Goal: Task Accomplishment & Management: Manage account settings

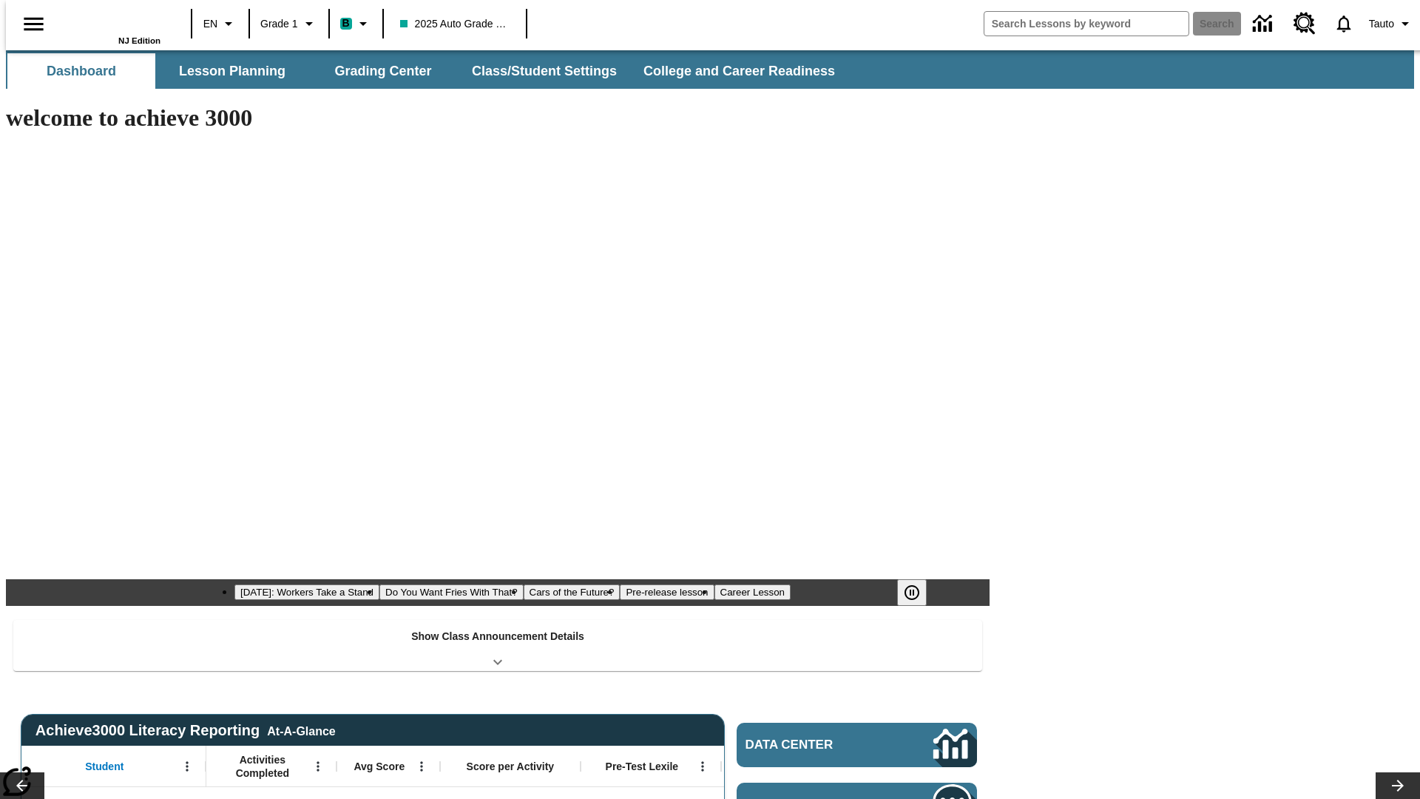
type input "-1"
click at [537, 71] on button "Class/Student Settings" at bounding box center [545, 71] width 170 height 36
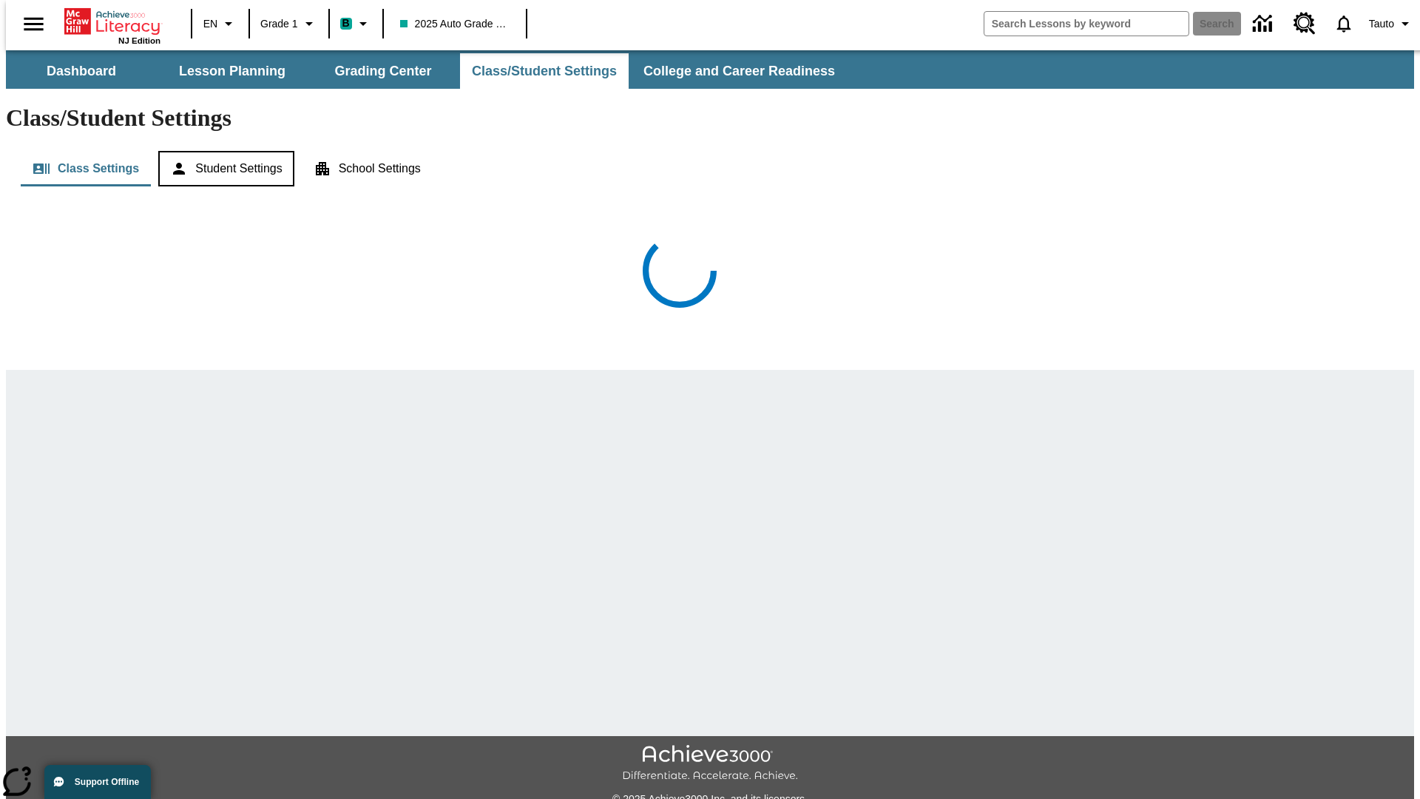
click at [223, 151] on button "Student Settings" at bounding box center [225, 169] width 135 height 36
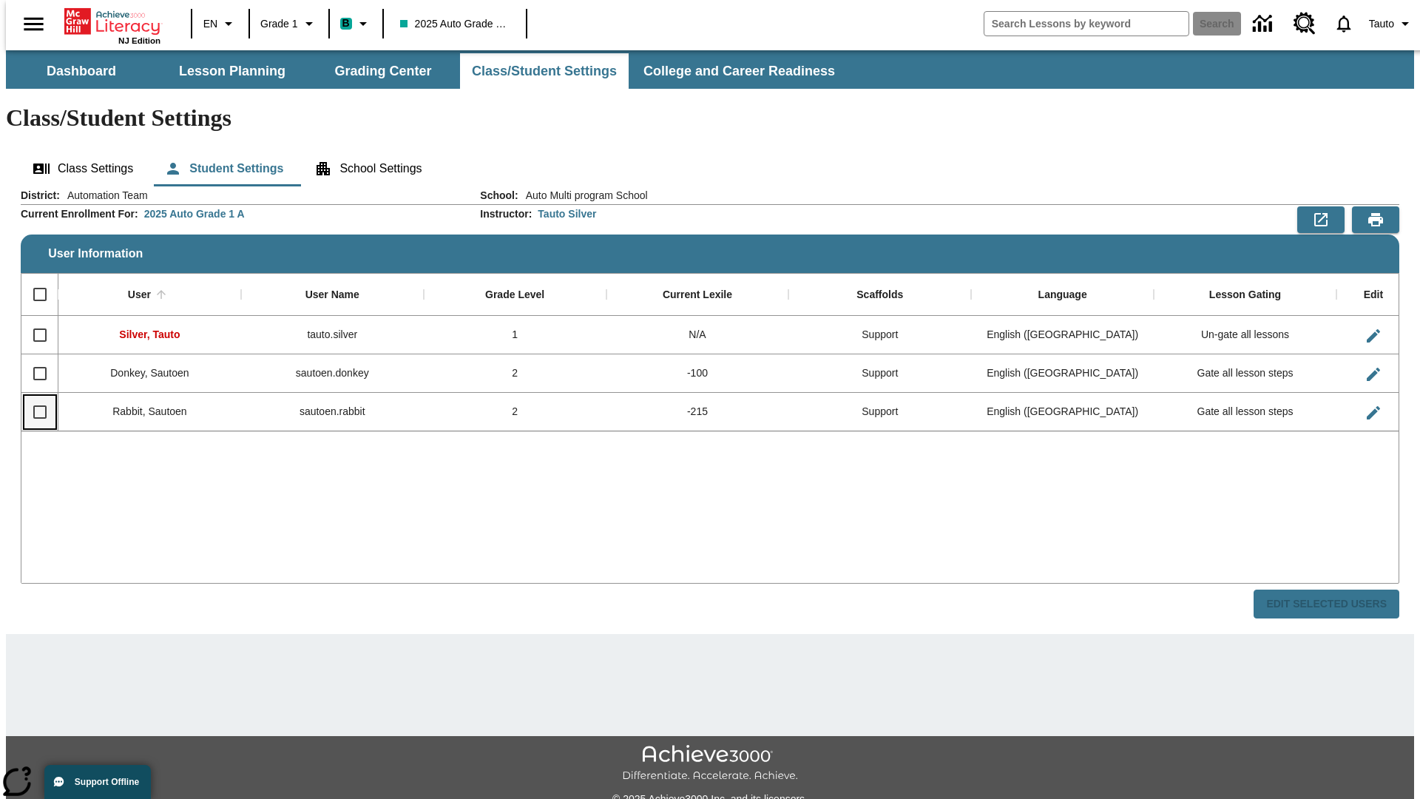
click at [33, 397] on input "Select row" at bounding box center [39, 412] width 31 height 31
checkbox input "true"
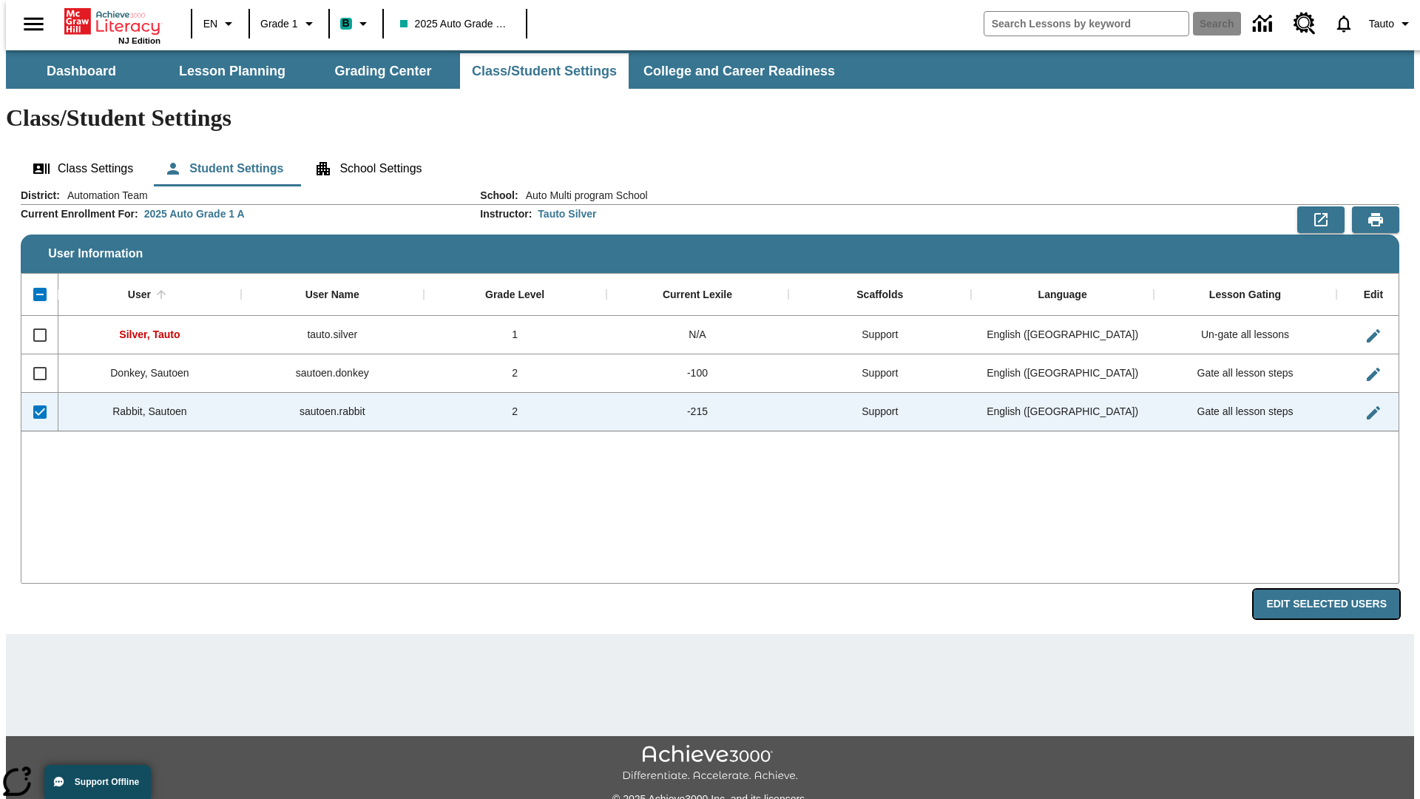
click at [1338, 590] on button "Edit Selected Users" at bounding box center [1327, 604] width 146 height 29
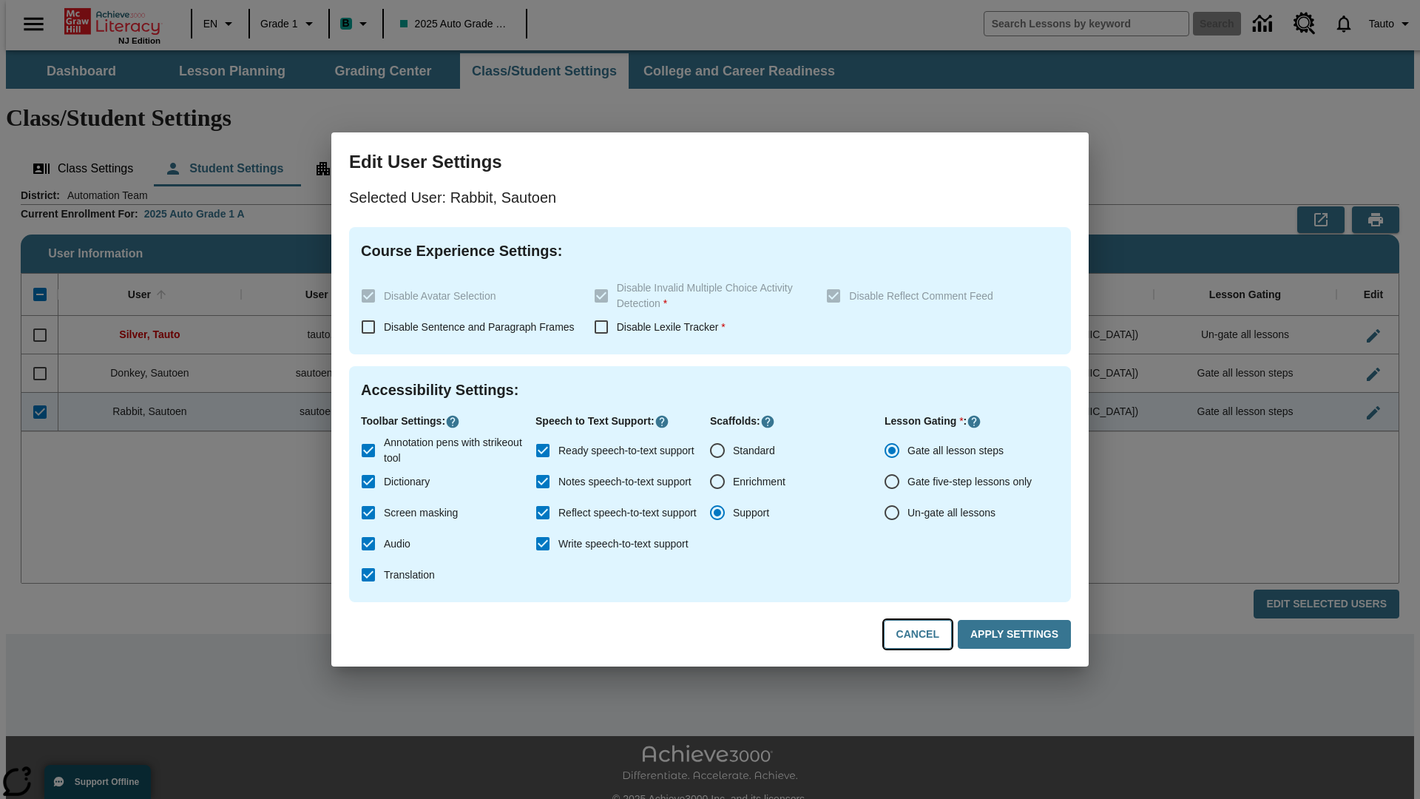
click at [925, 635] on button "Cancel" at bounding box center [918, 634] width 68 height 29
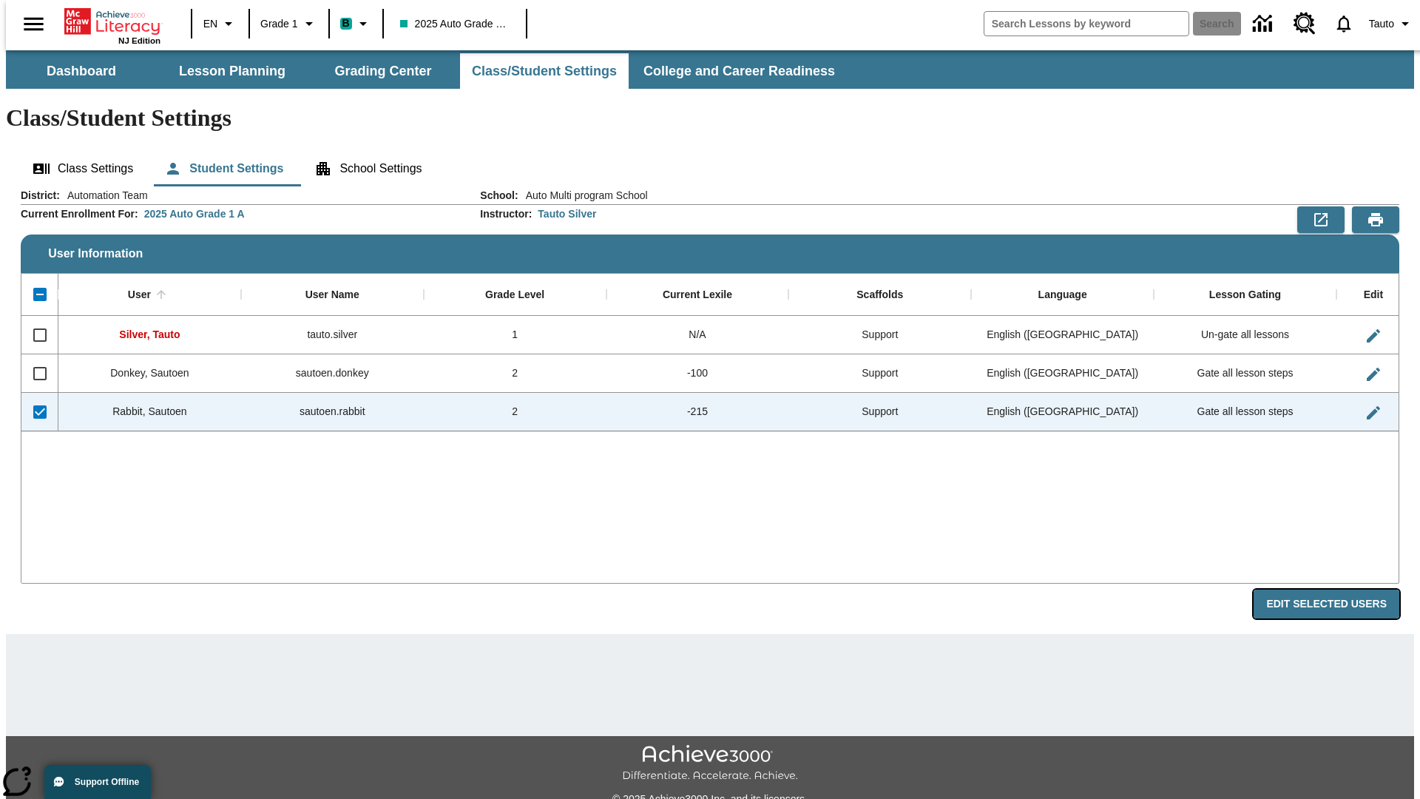
click at [1338, 590] on button "Edit Selected Users" at bounding box center [1327, 604] width 146 height 29
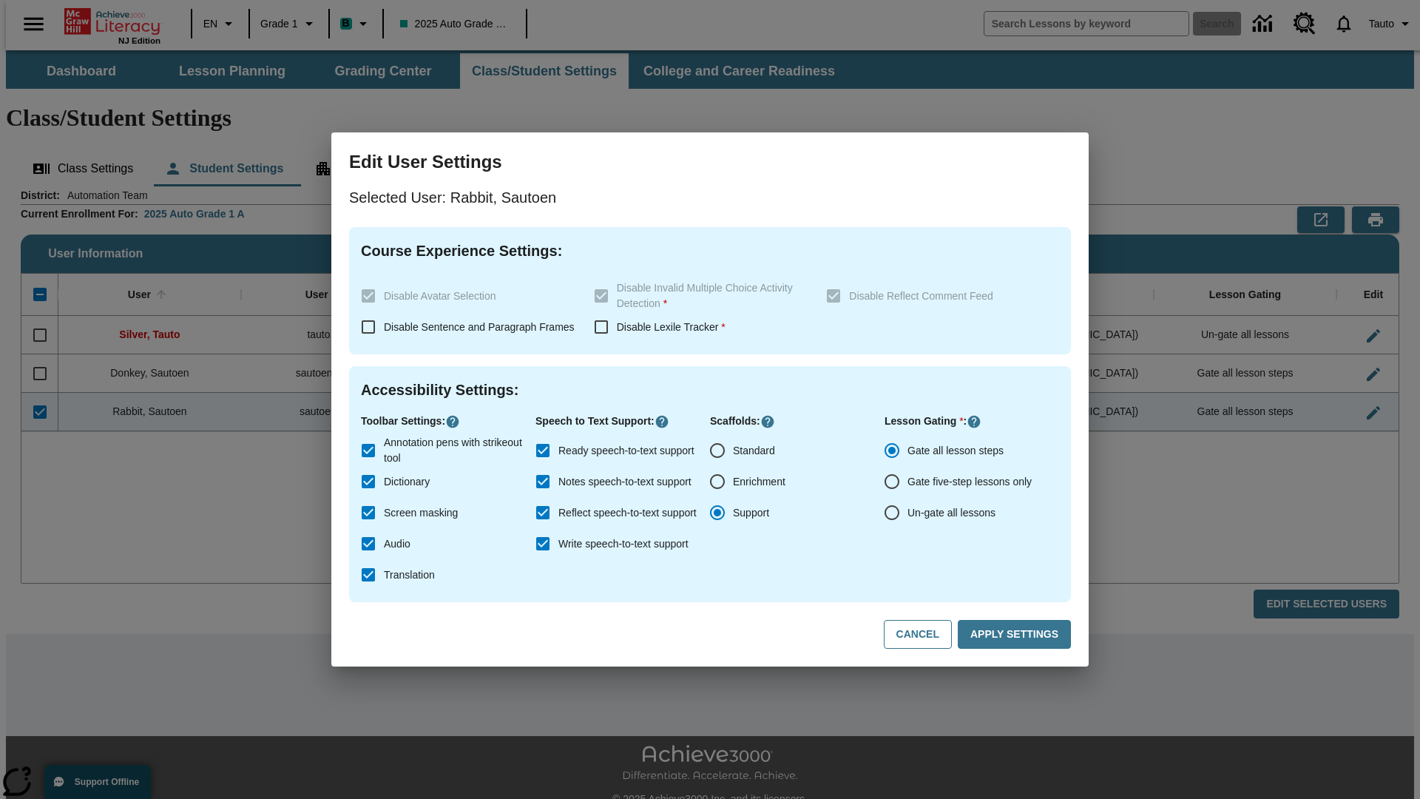
click at [543, 451] on input "Ready speech-to-text support" at bounding box center [542, 450] width 31 height 31
checkbox input "false"
click at [1017, 635] on button "Apply Settings" at bounding box center [1014, 634] width 113 height 29
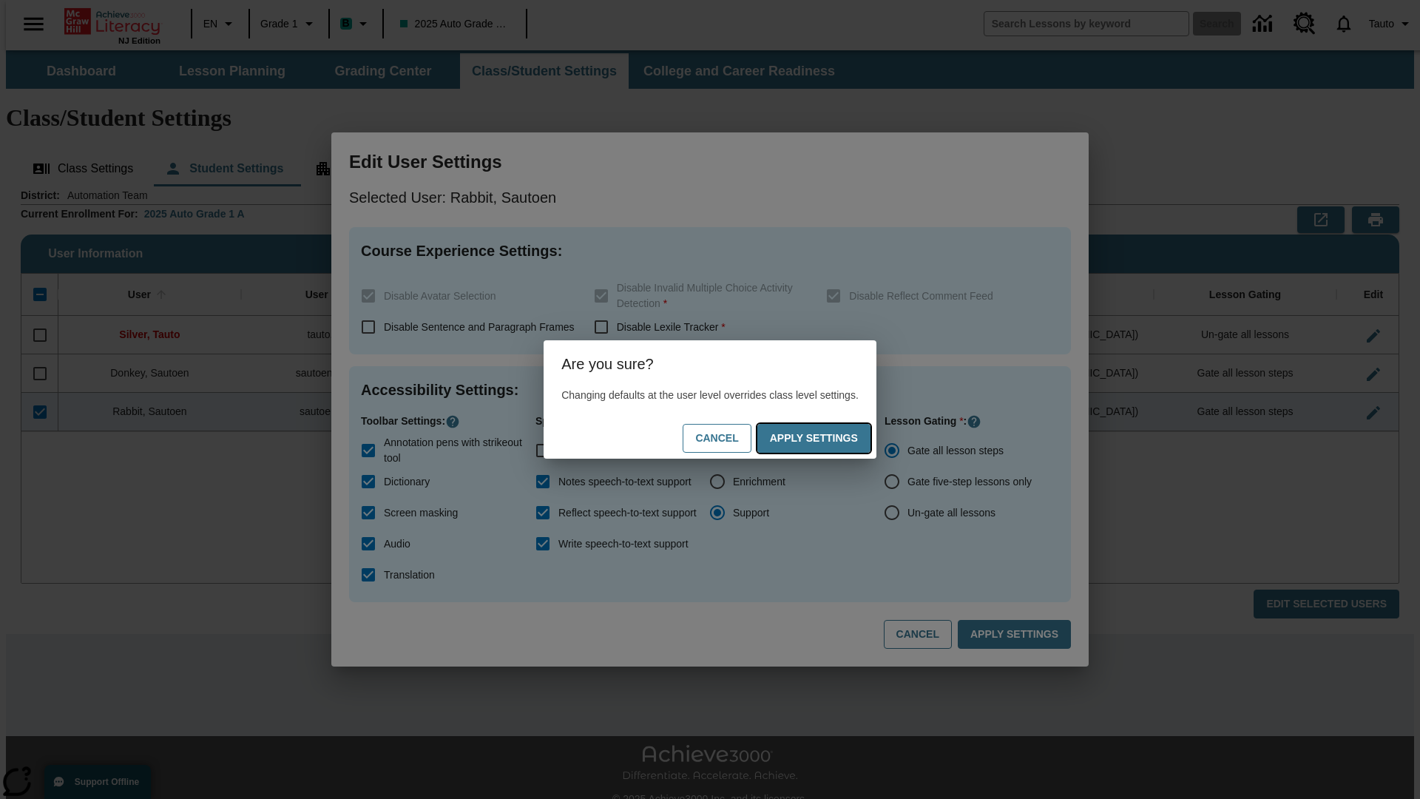
click at [829, 438] on button "Apply Settings" at bounding box center [814, 438] width 113 height 29
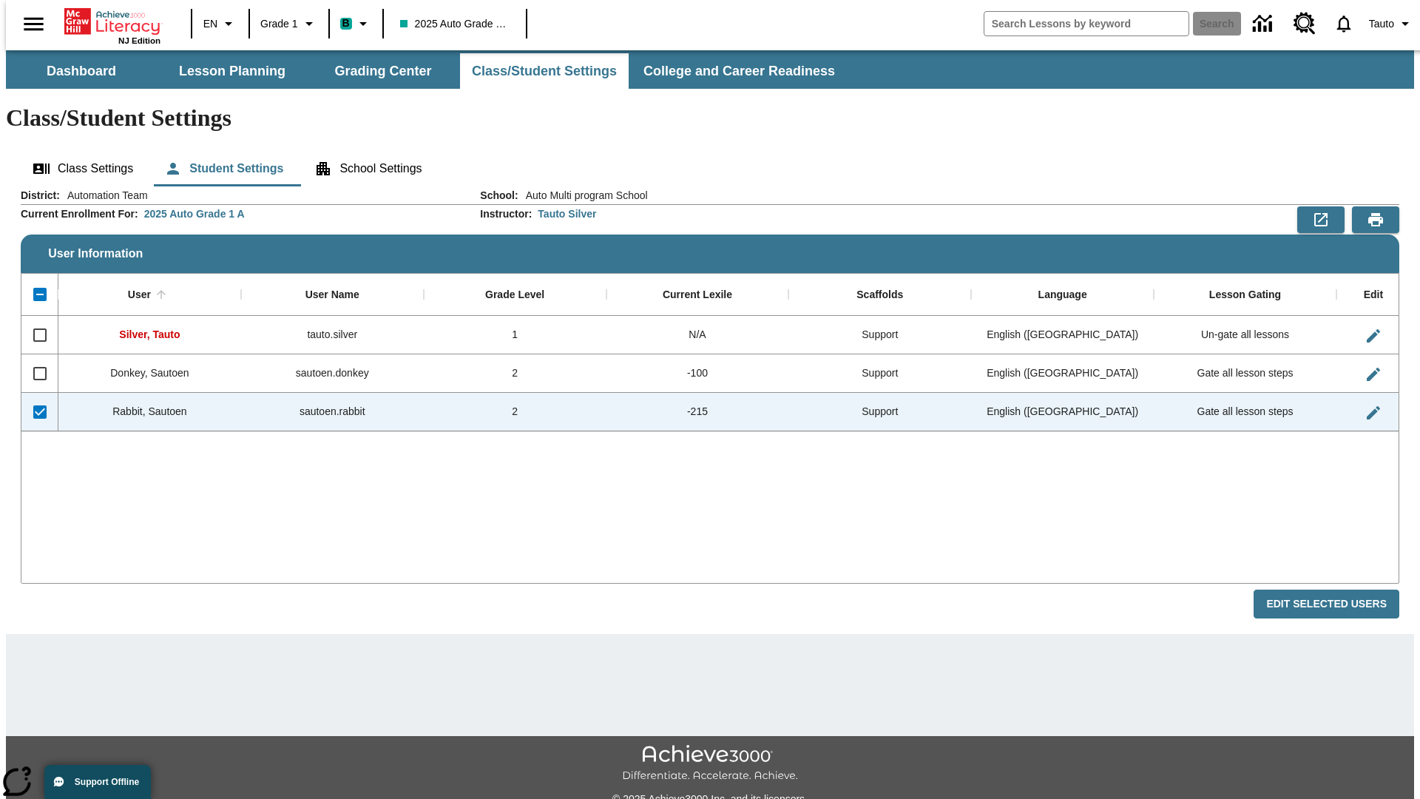
checkbox input "false"
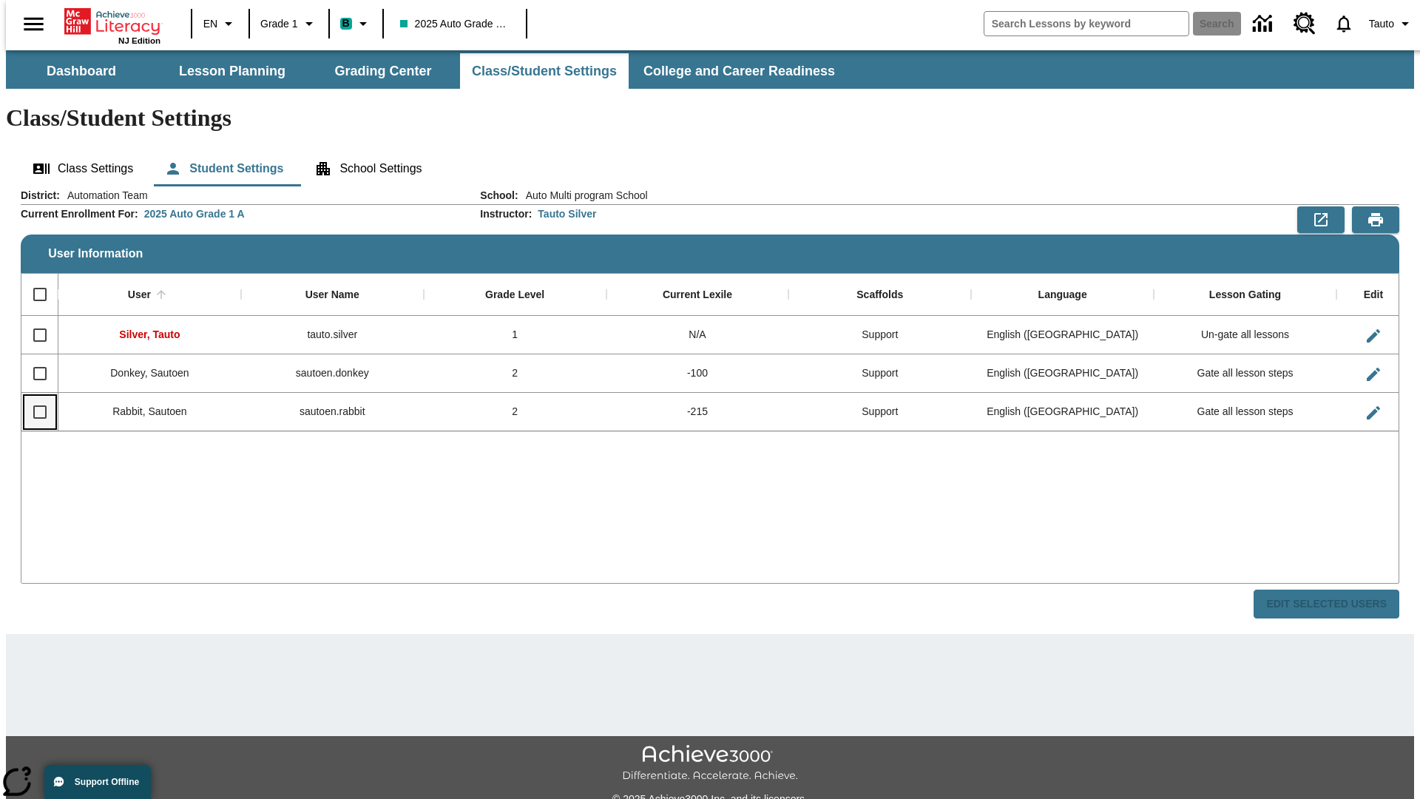
click at [33, 397] on input "Select row" at bounding box center [39, 412] width 31 height 31
checkbox input "true"
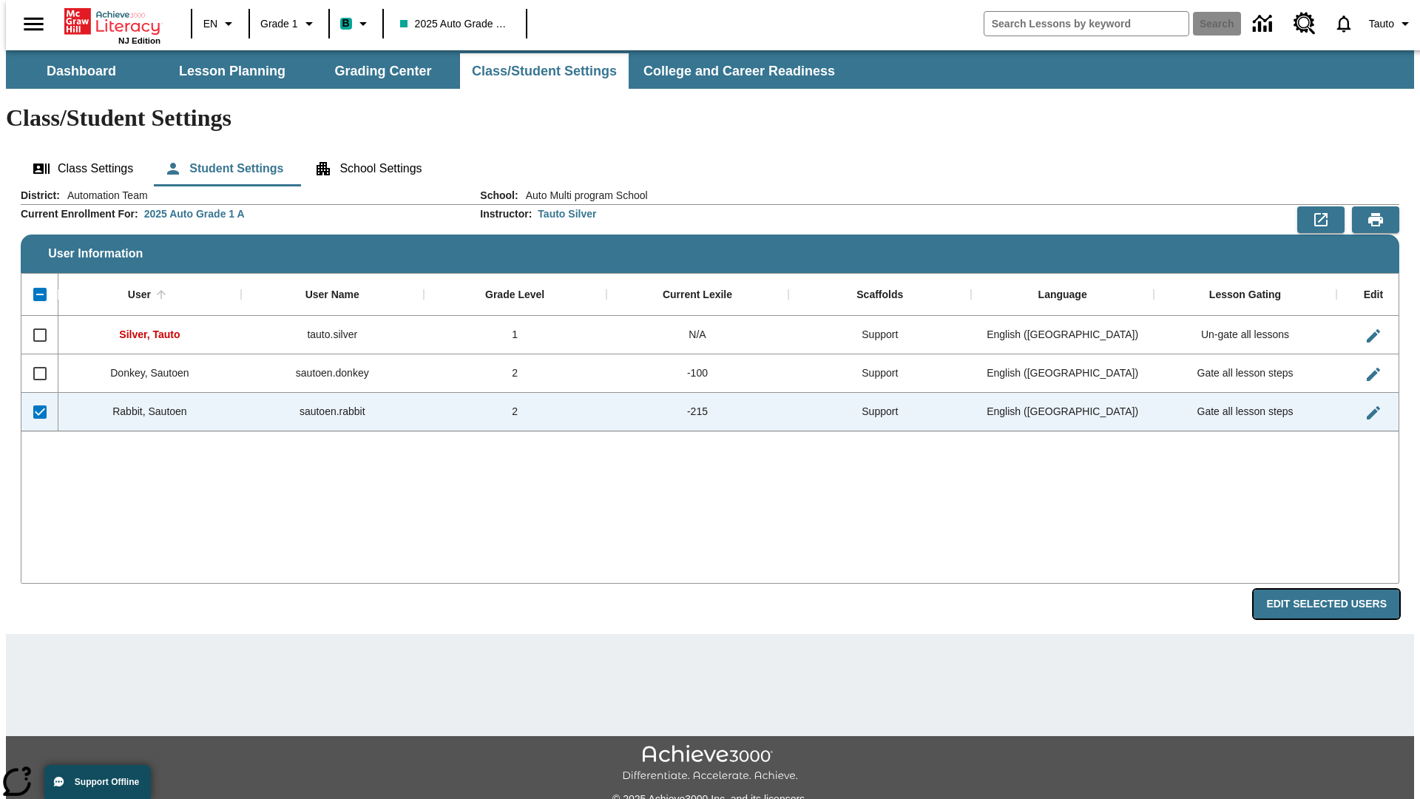
click at [1338, 590] on button "Edit Selected Users" at bounding box center [1327, 604] width 146 height 29
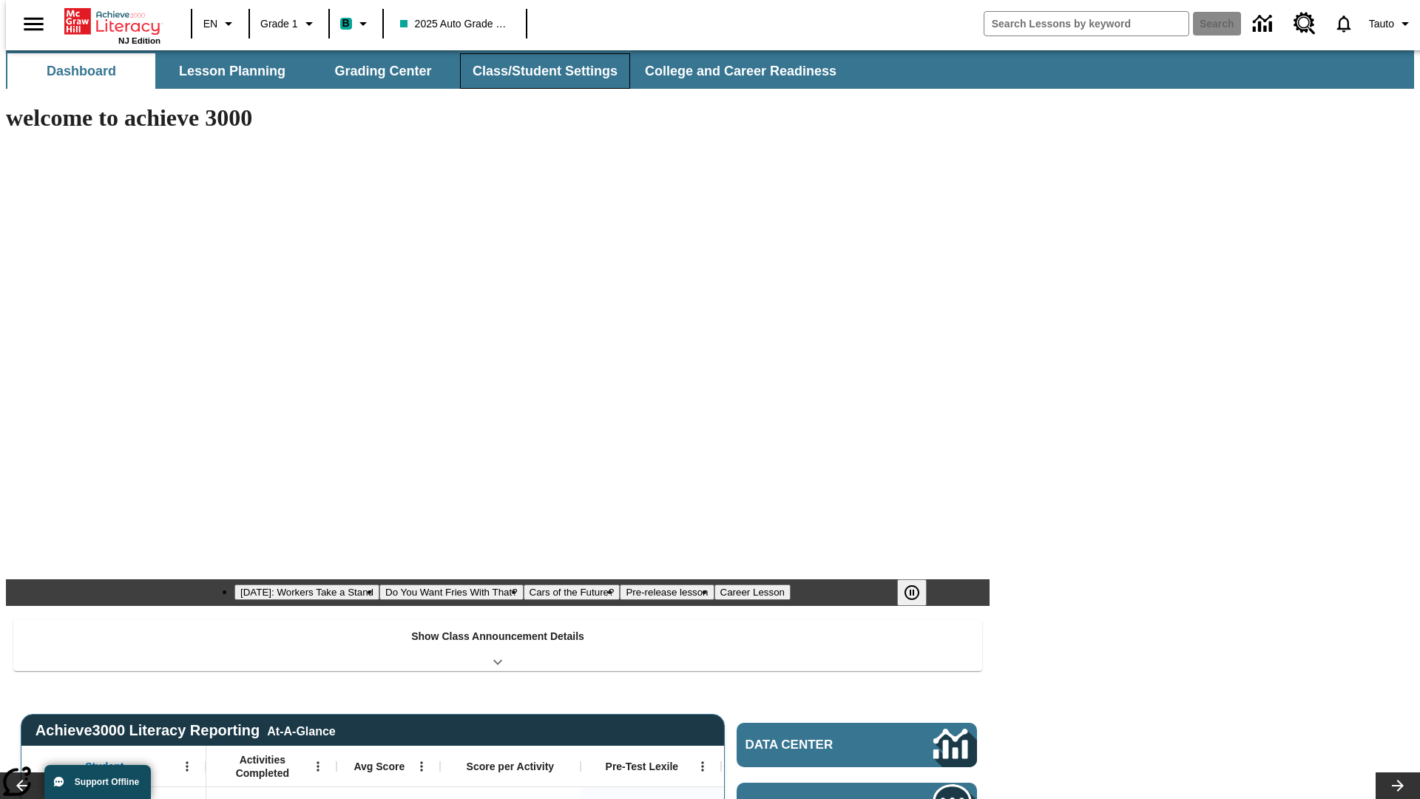
click at [537, 71] on button "Class/Student Settings" at bounding box center [545, 71] width 170 height 36
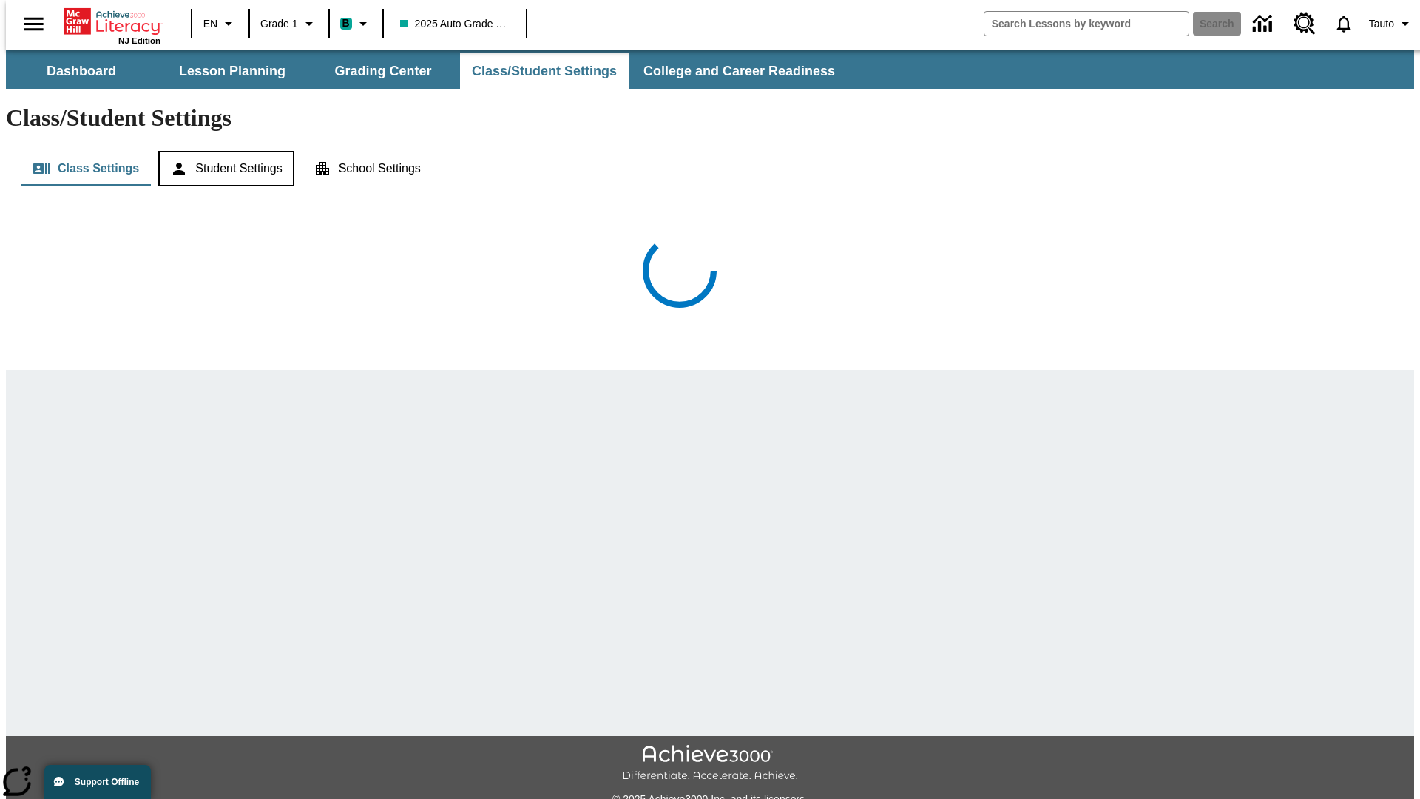
click at [223, 151] on button "Student Settings" at bounding box center [225, 169] width 135 height 36
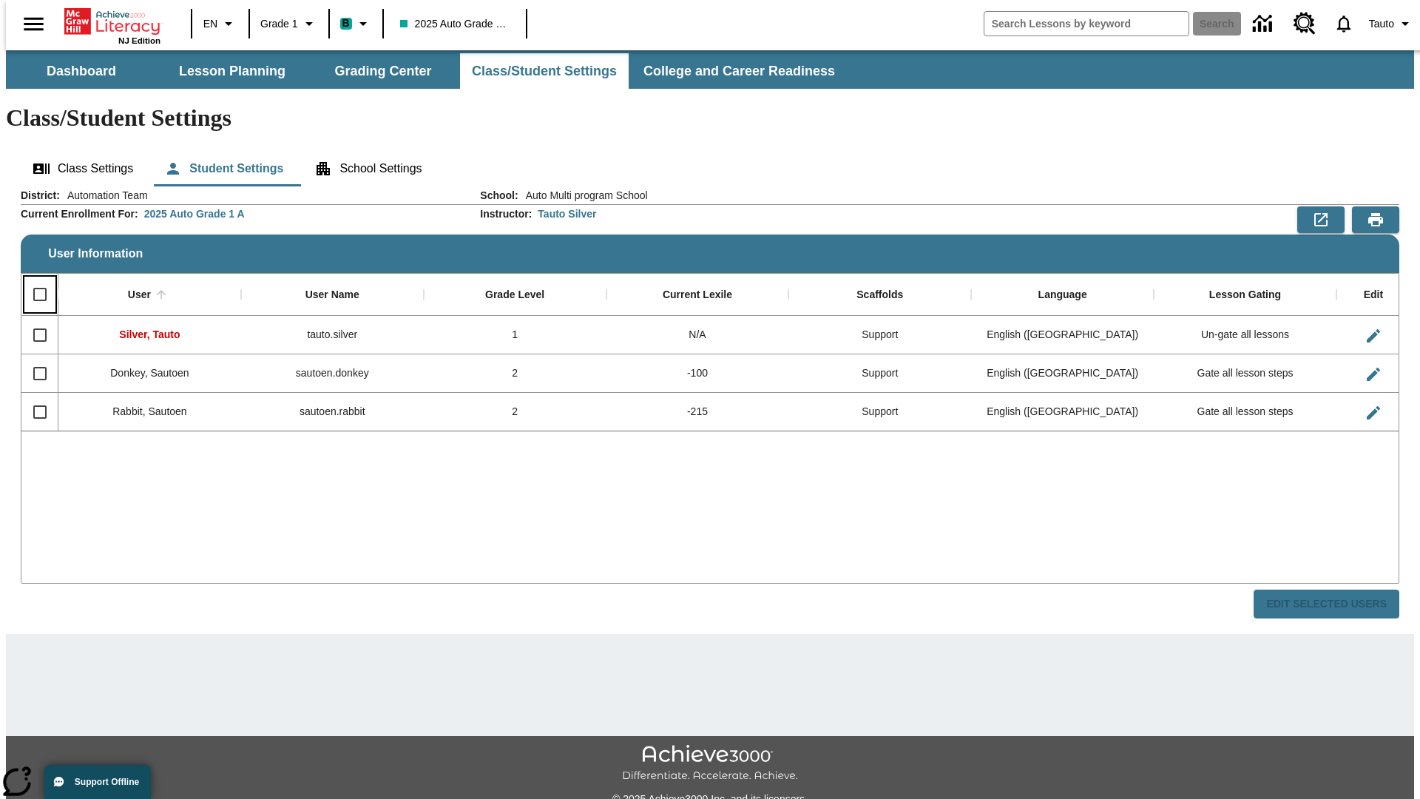
click at [33, 279] on input "Select all rows" at bounding box center [39, 294] width 31 height 31
checkbox input "true"
